Goal: Task Accomplishment & Management: Use online tool/utility

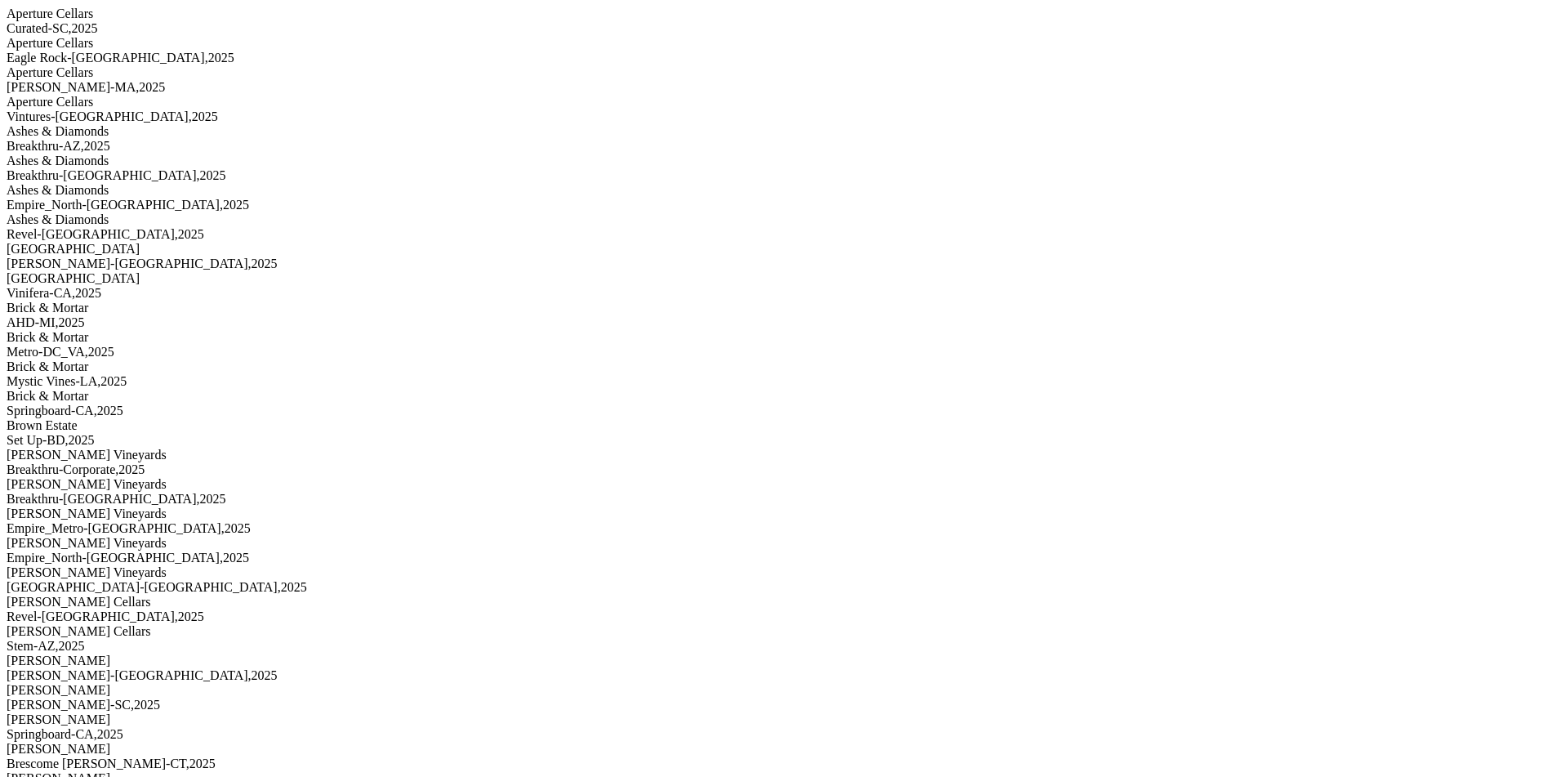
click at [228, 95] on div "MS Walker-MA , 2025" at bounding box center [784, 87] width 1554 height 14
click at [222, 95] on div "MS Walker-MA , 2025" at bounding box center [784, 87] width 1554 height 14
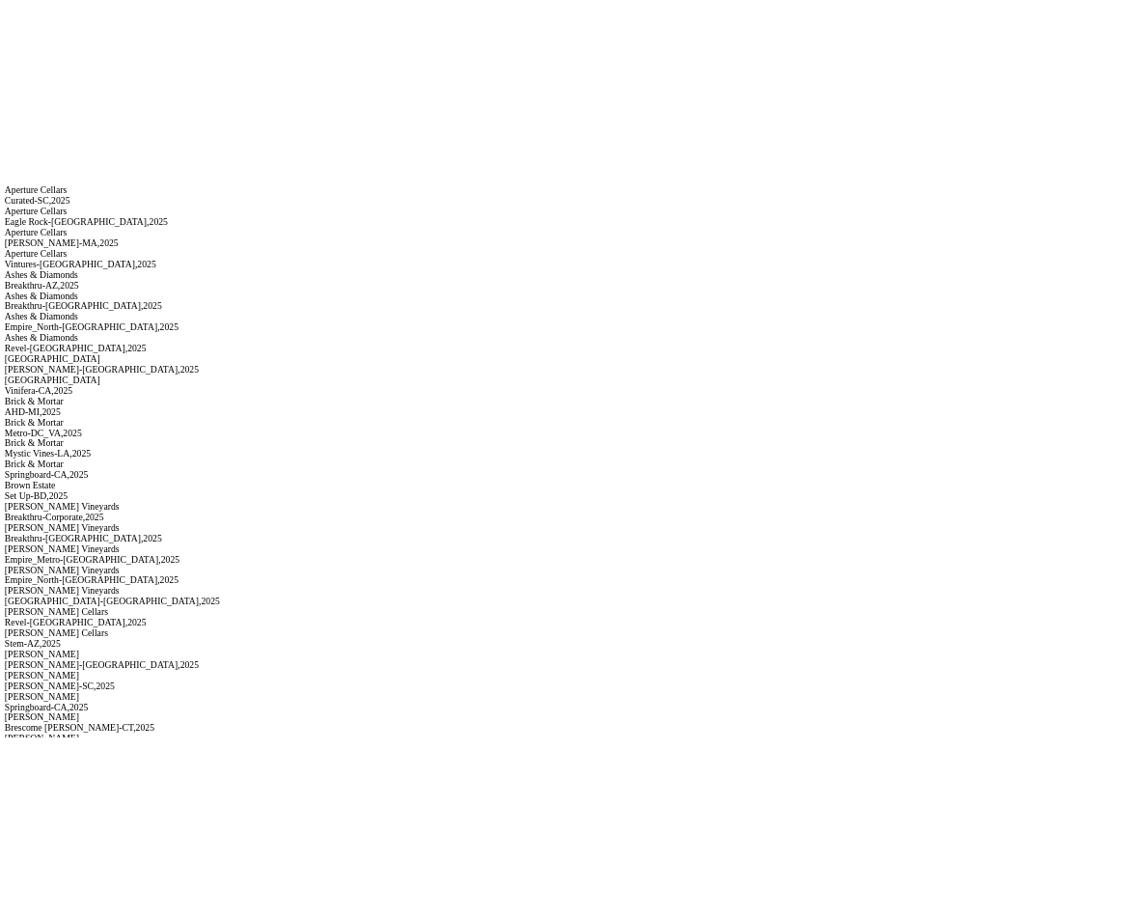
scroll to position [493, 0]
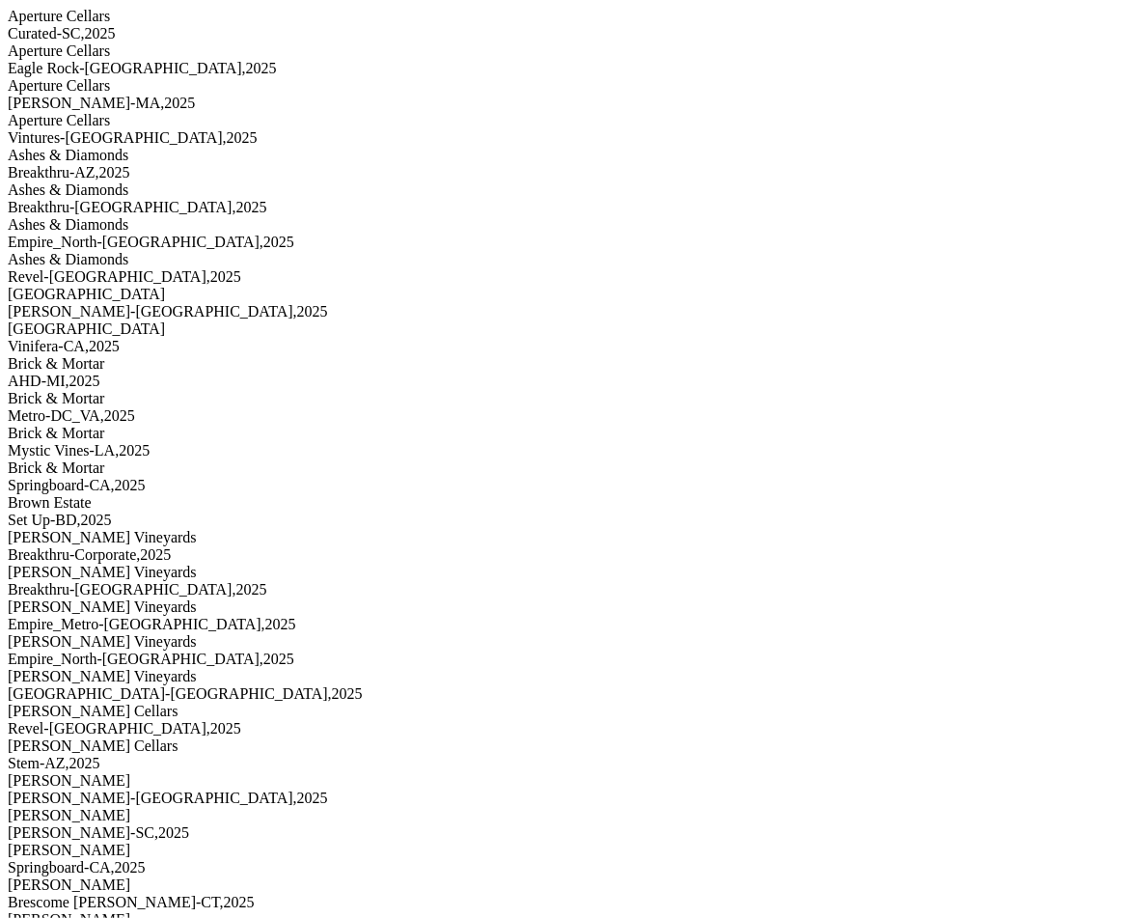
click at [214, 129] on div "Aperture Cellars" at bounding box center [562, 120] width 1109 height 17
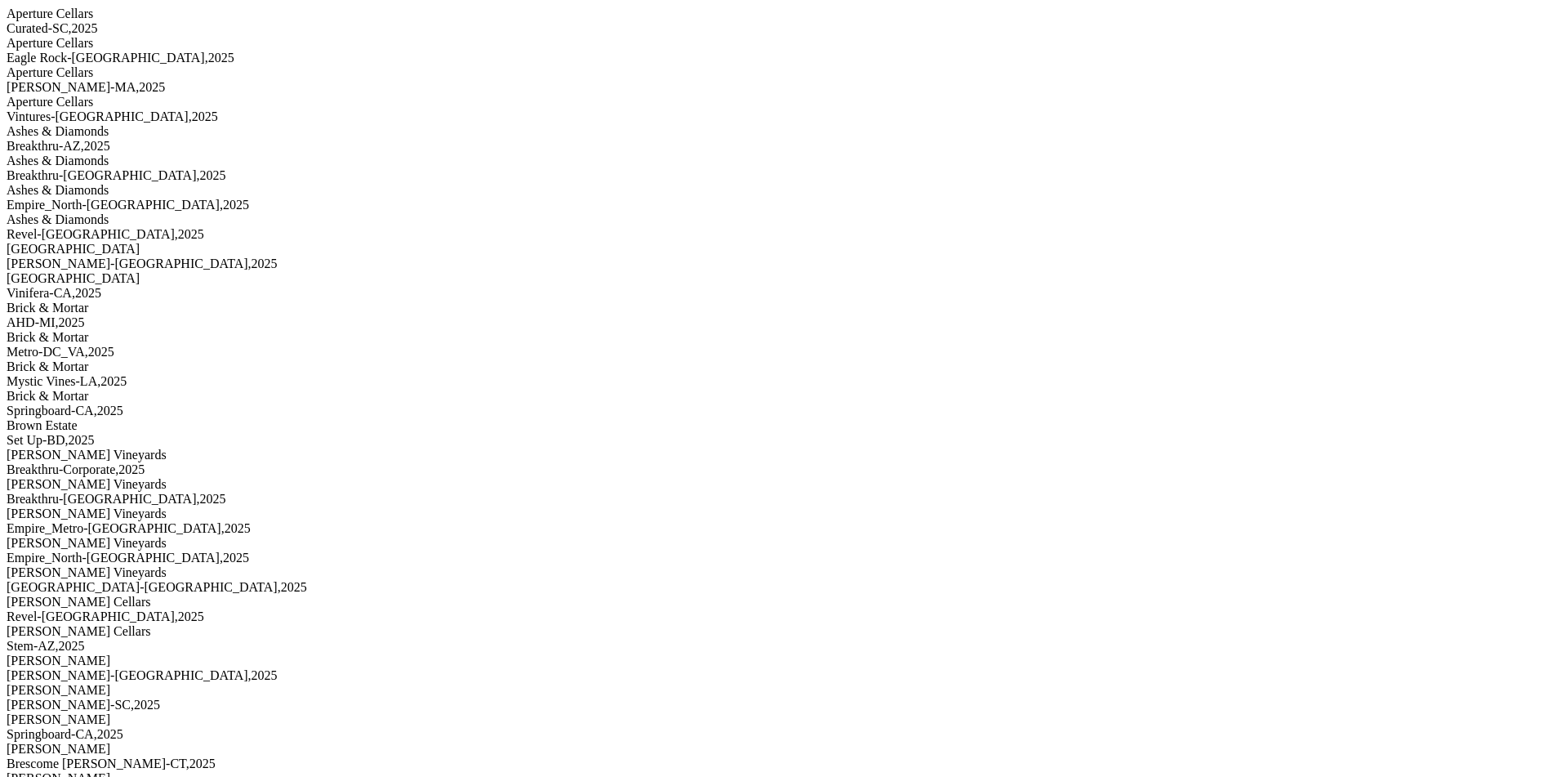
scroll to position [165, 0]
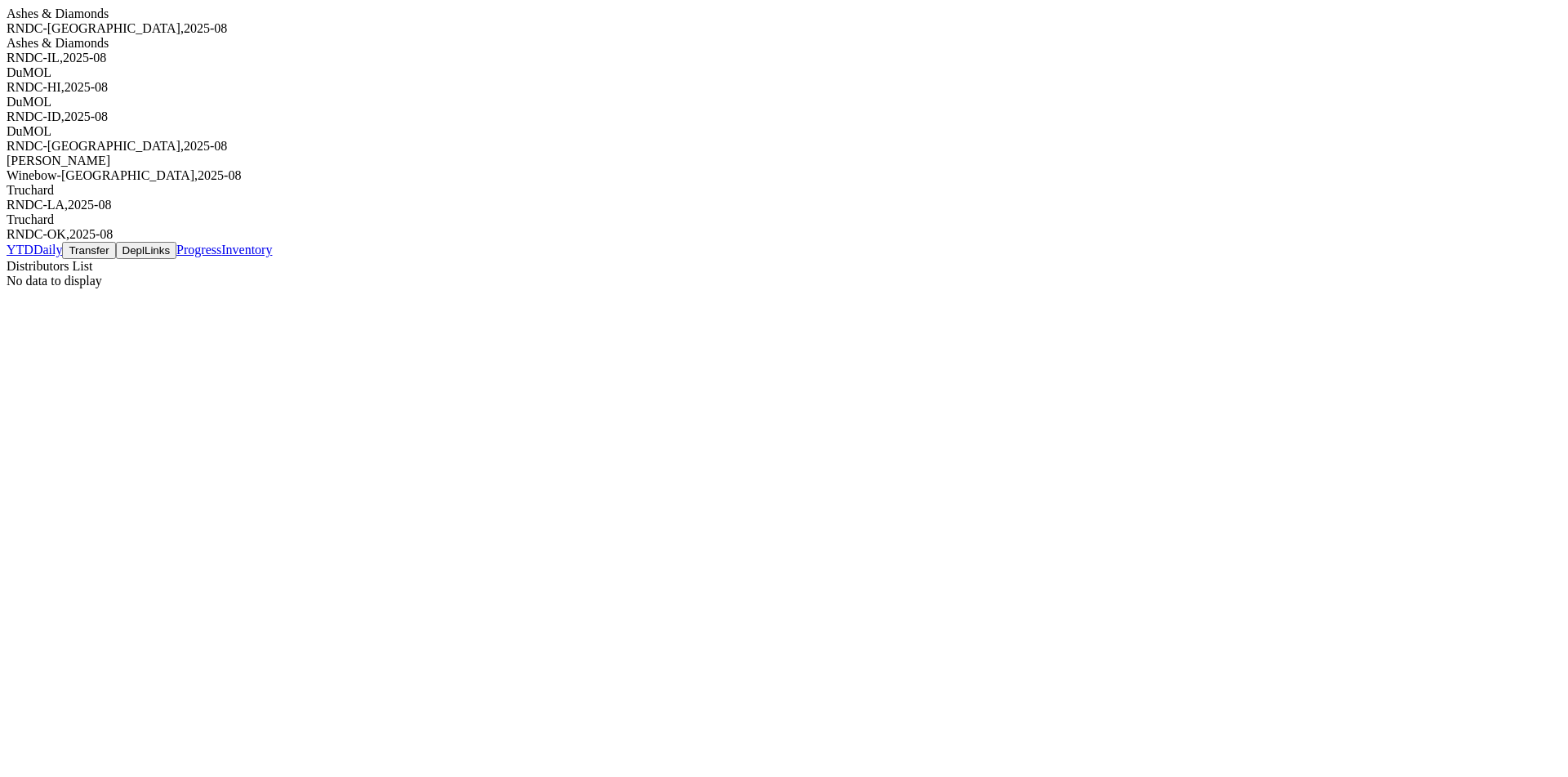
click at [223, 51] on div "Ashes & Diamonds" at bounding box center [784, 42] width 1554 height 14
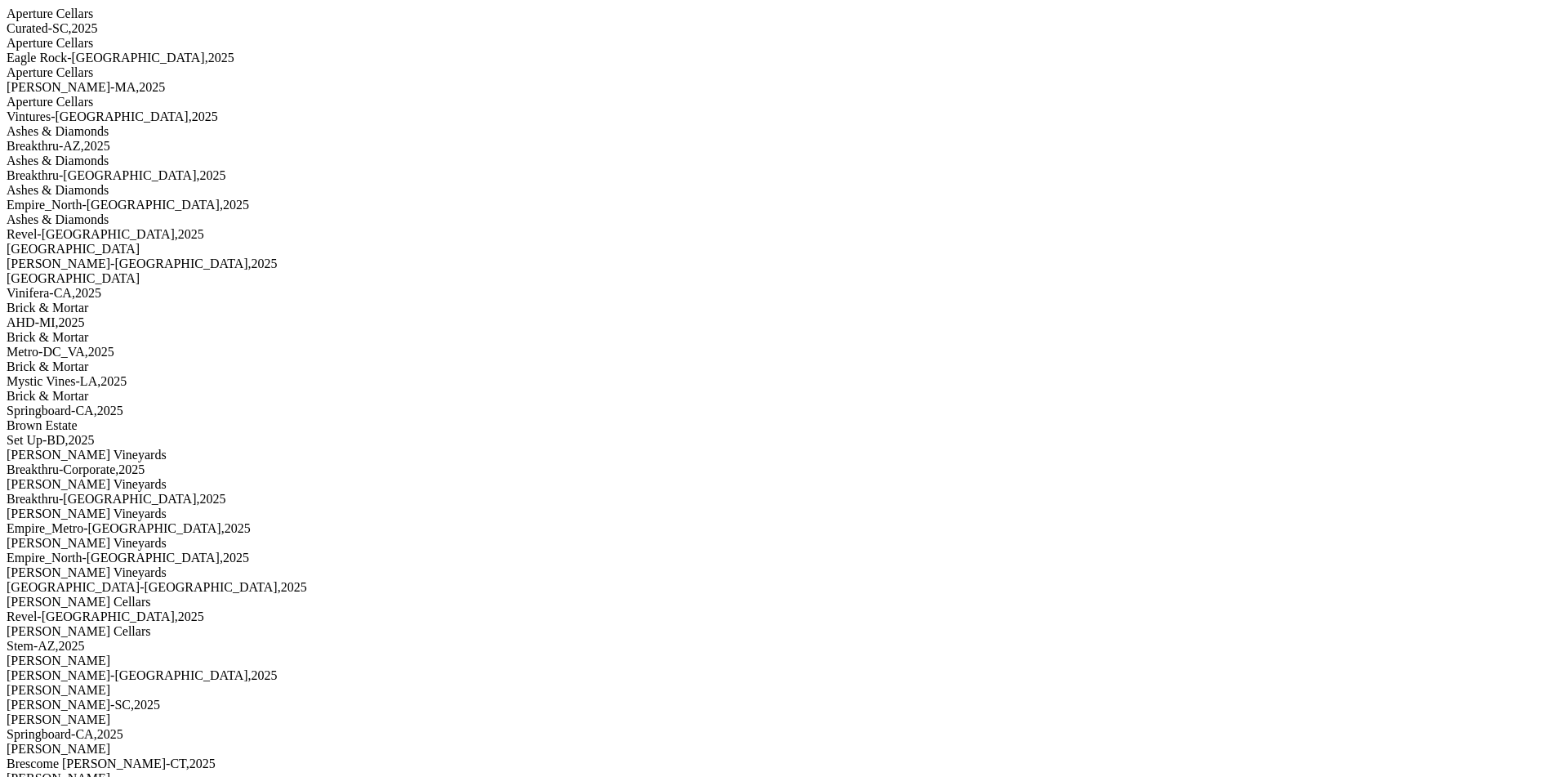
click at [240, 109] on div "Aperture Cellars" at bounding box center [784, 102] width 1554 height 14
click at [211, 80] on div "Aperture Cellars" at bounding box center [784, 72] width 1554 height 14
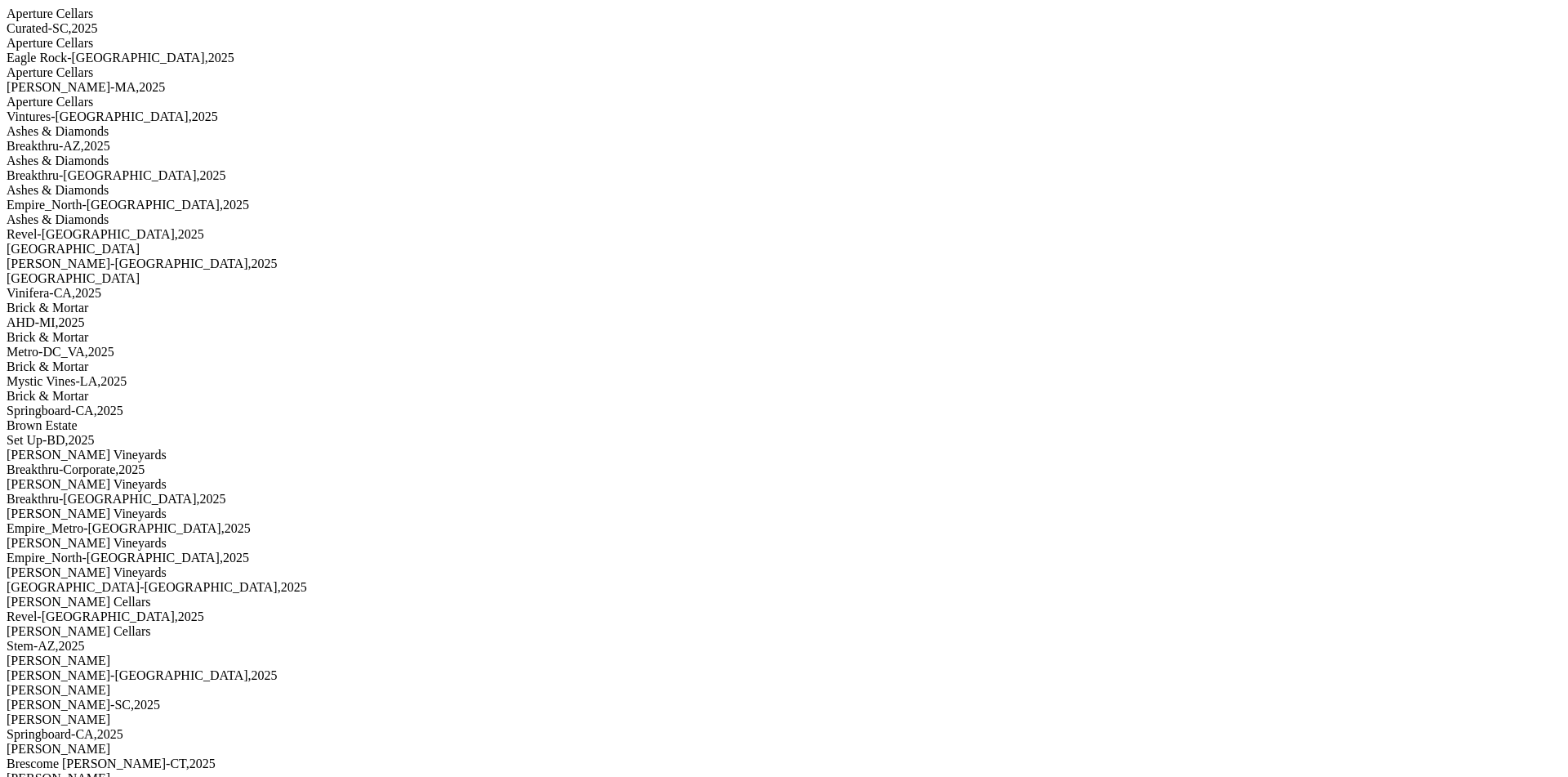
scroll to position [0, 7]
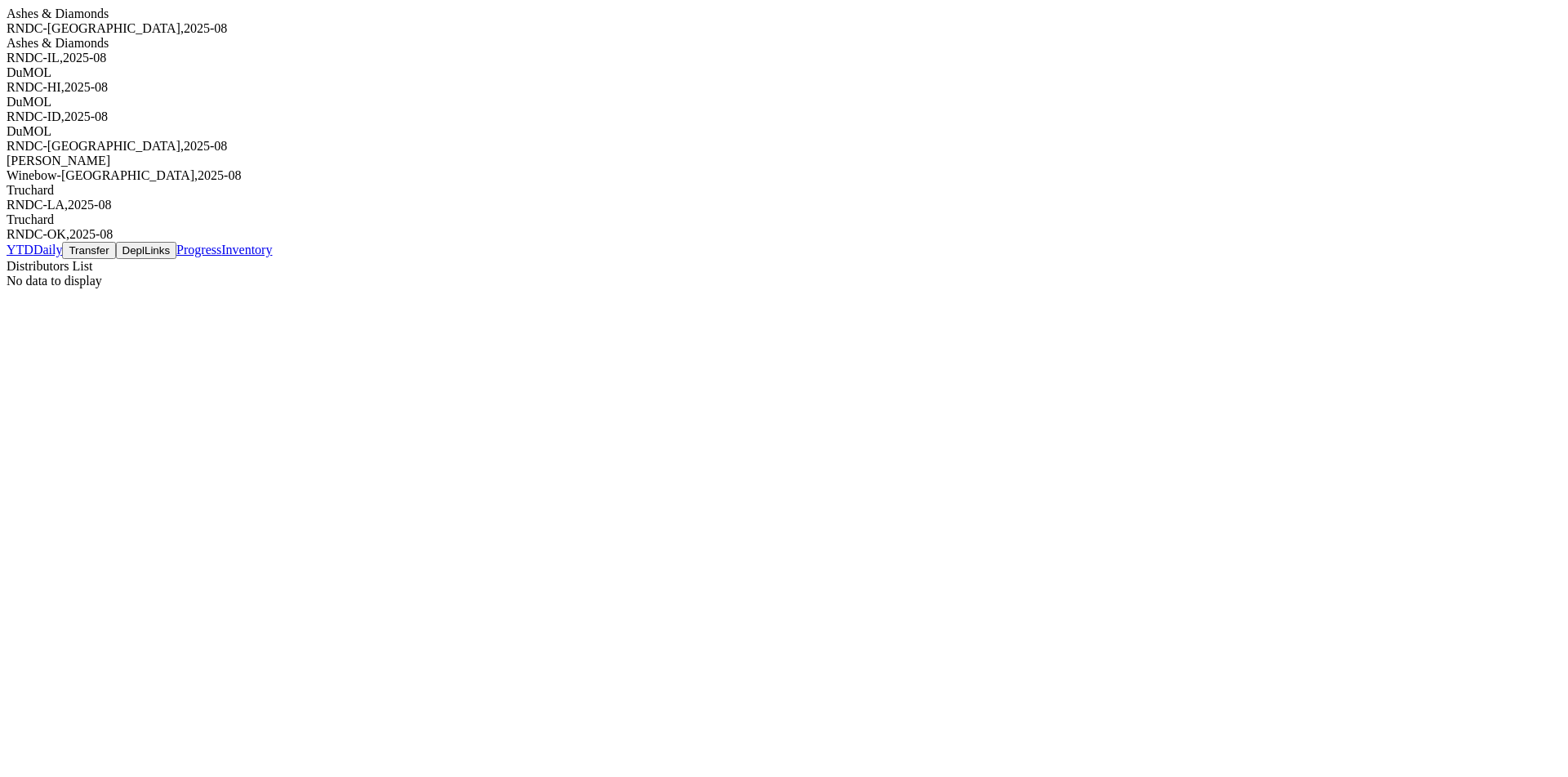
click at [254, 65] on div "Ashes & Diamonds RNDC-IL , 2025 - 08" at bounding box center [784, 50] width 1554 height 30
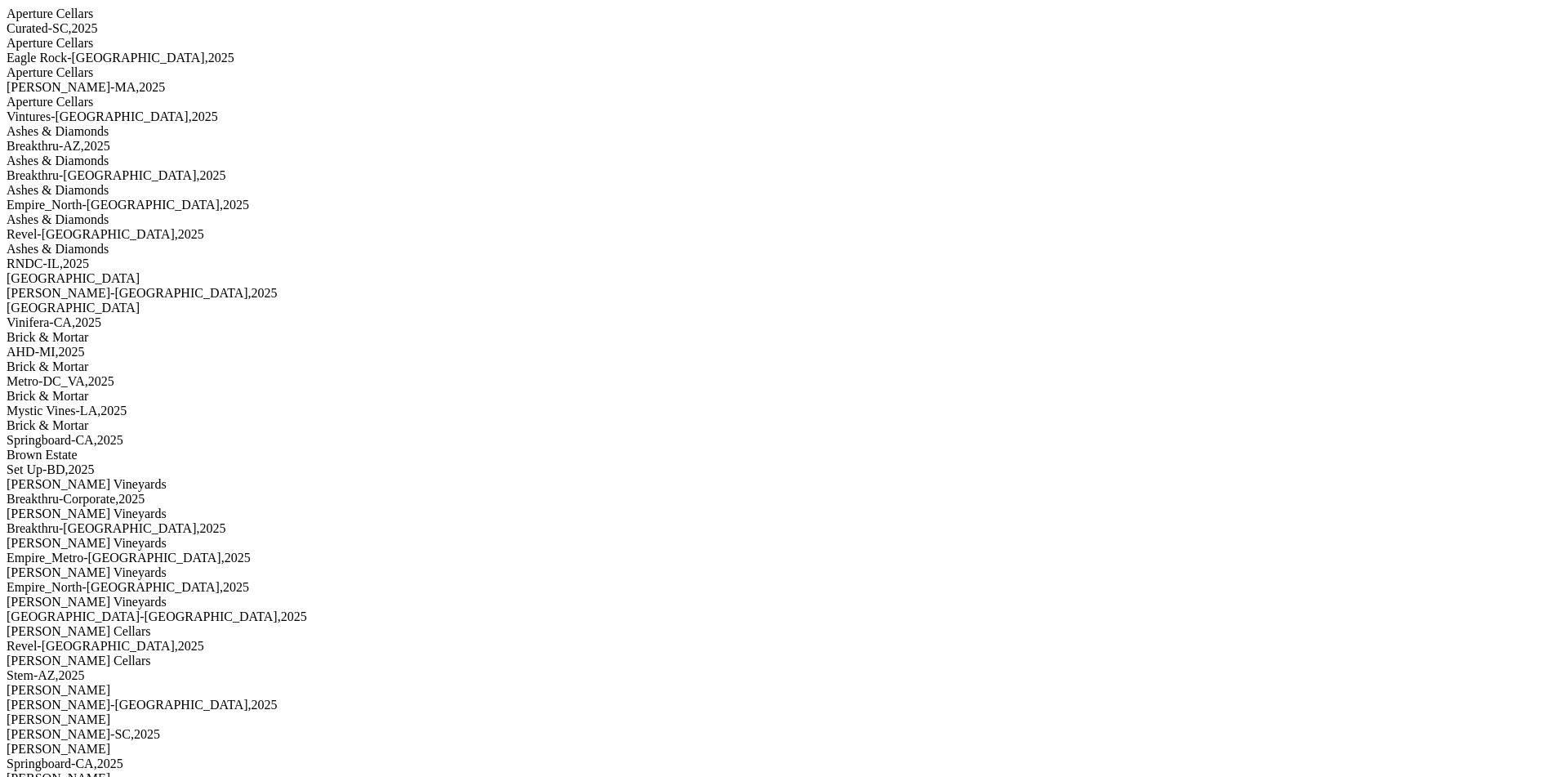
scroll to position [3689, 0]
click at [205, 80] on div "Aperture Cellars" at bounding box center [784, 72] width 1554 height 14
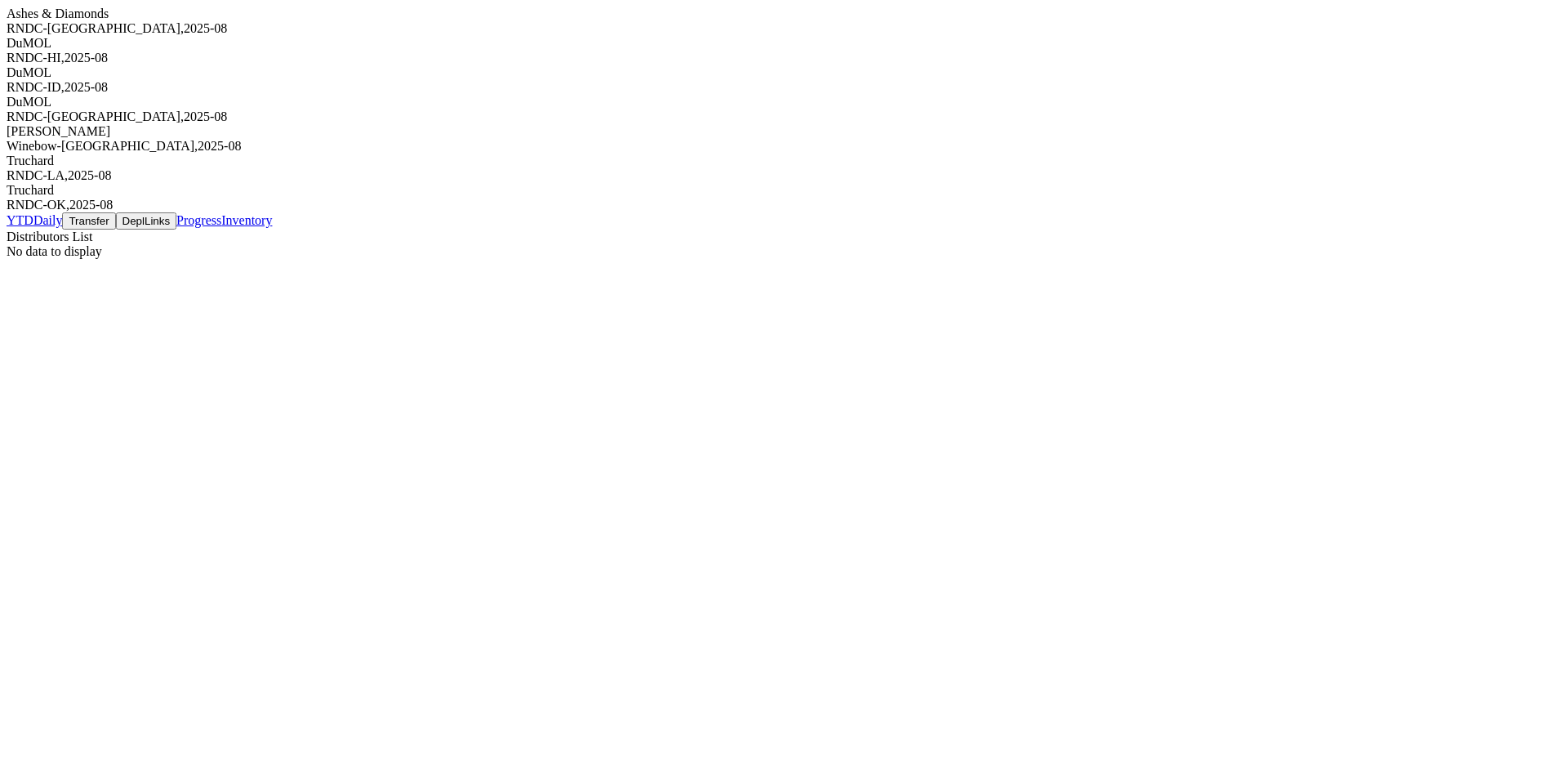
click at [205, 65] on div "DuMOL RNDC-HI , 2025 - 08" at bounding box center [784, 50] width 1554 height 30
